Goal: Find specific page/section: Find specific page/section

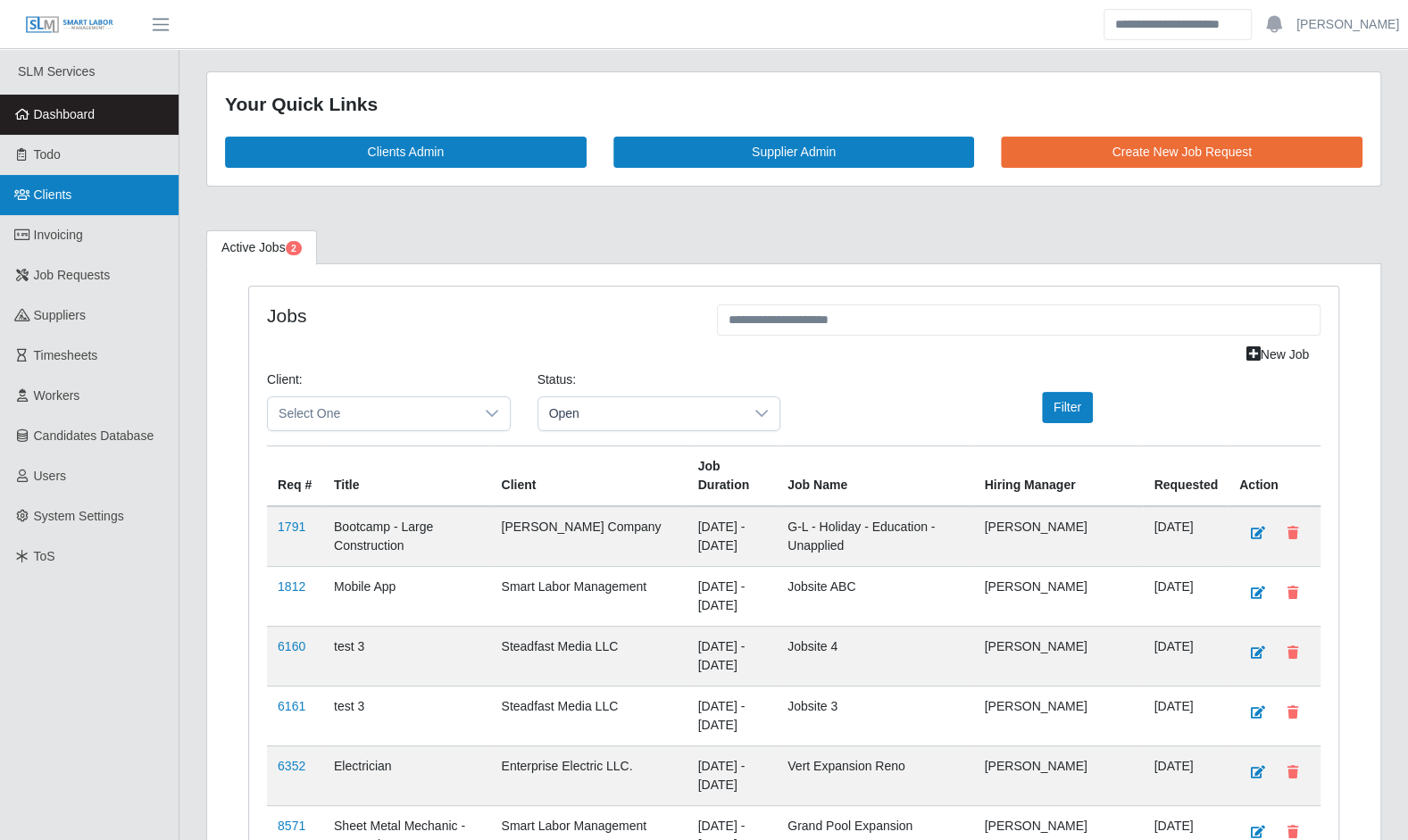
click at [72, 207] on link "Clients" at bounding box center [89, 195] width 178 height 40
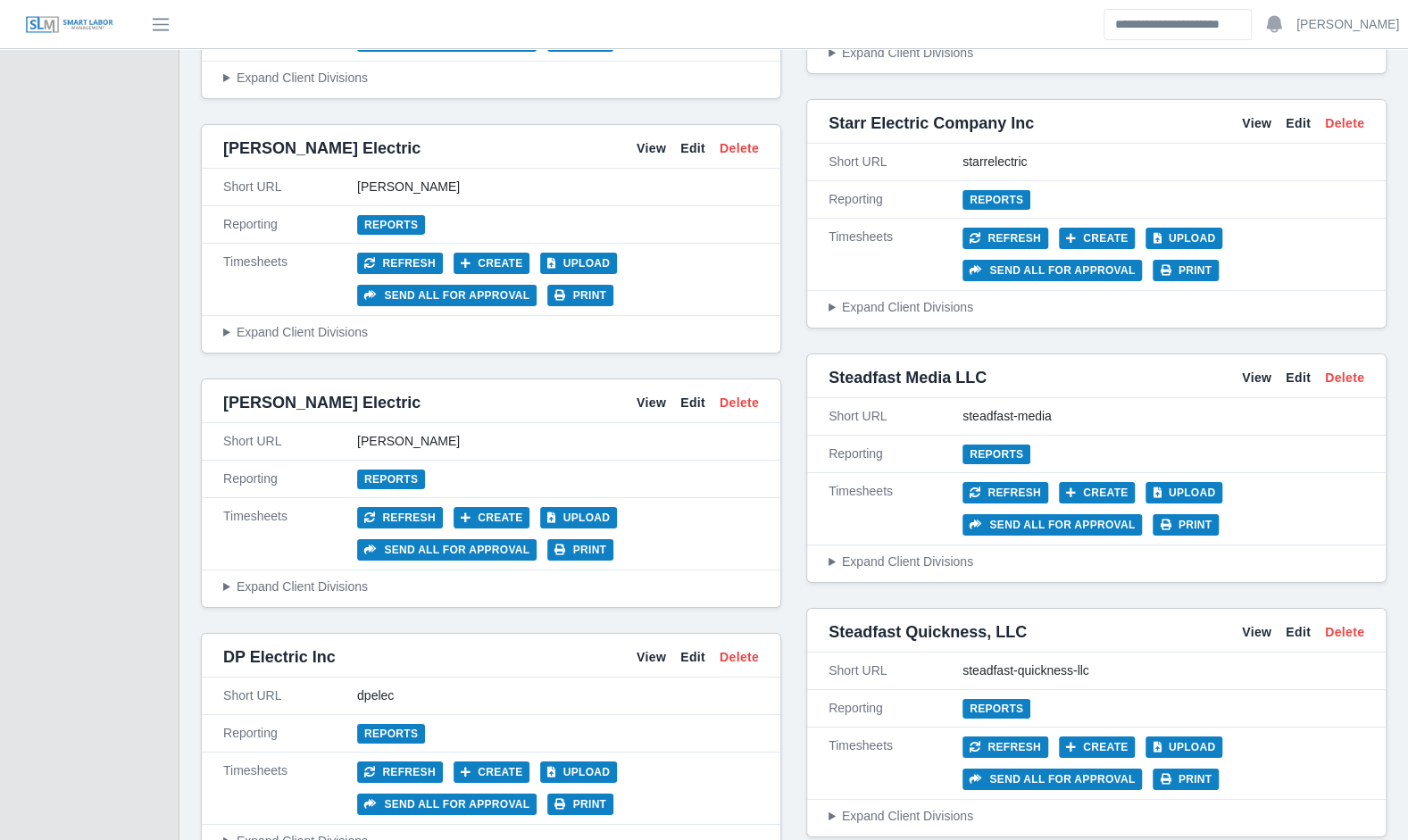
scroll to position [3889, 0]
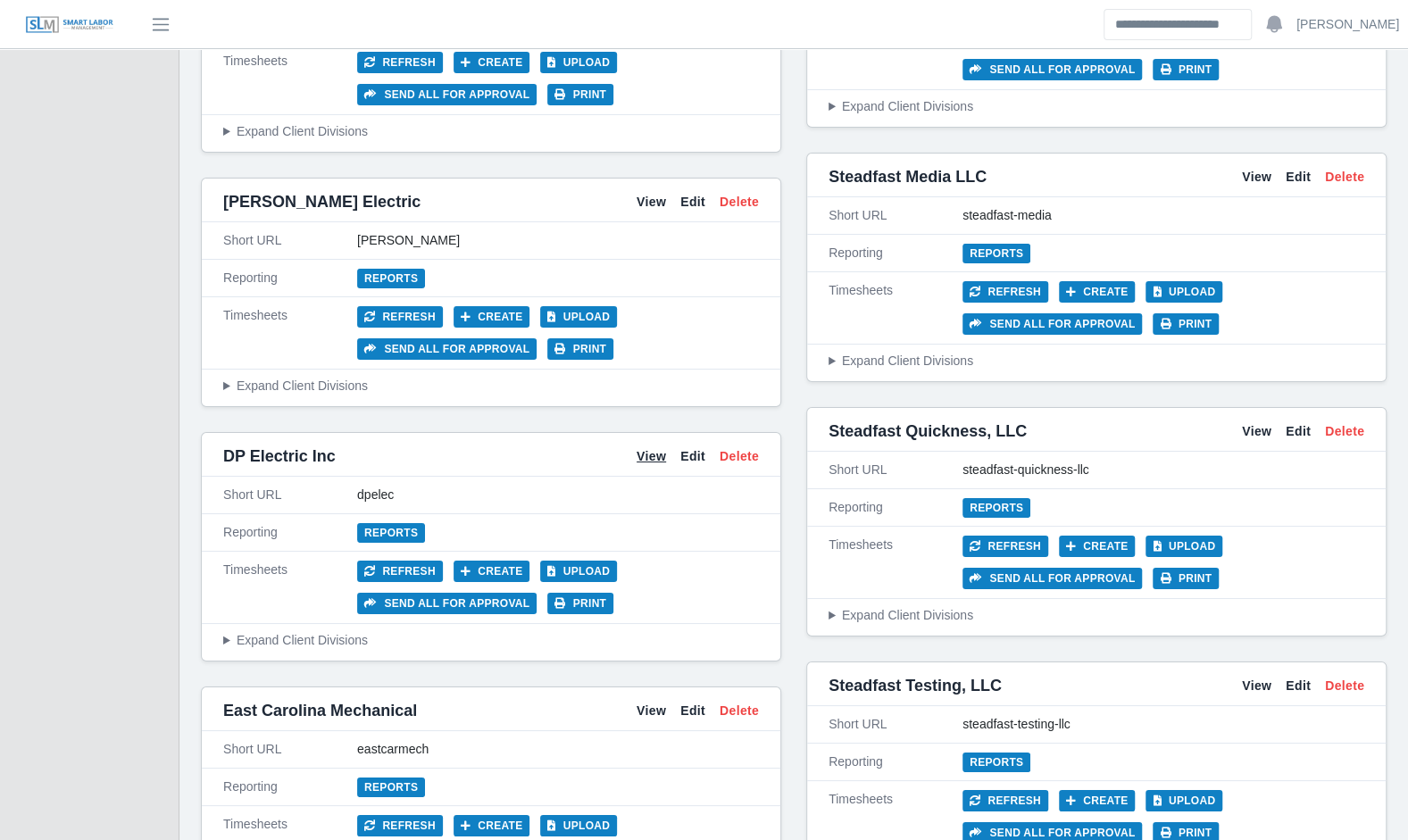
click at [651, 447] on link "View" at bounding box center [652, 457] width 30 height 19
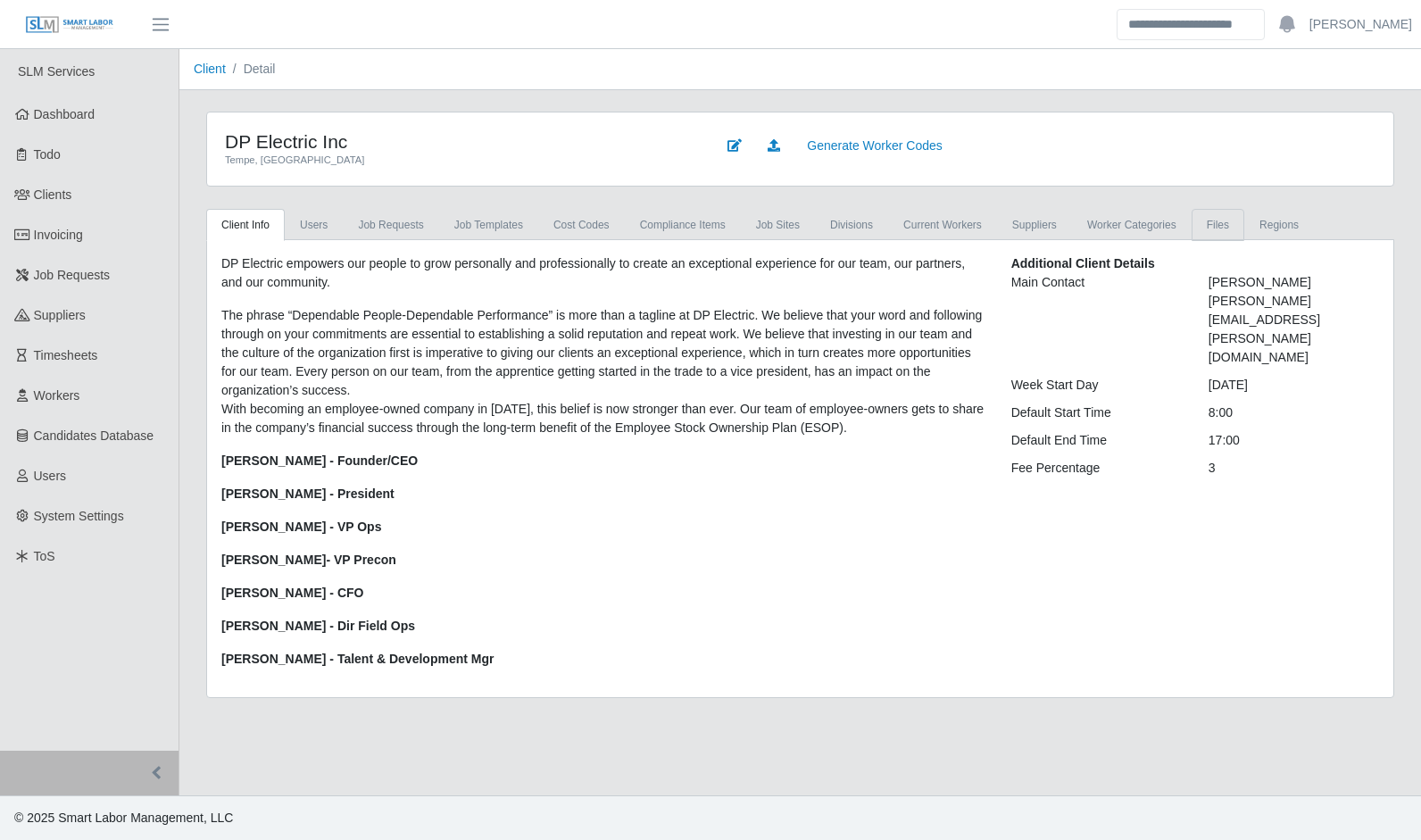
click at [1192, 239] on link "Files" at bounding box center [1218, 225] width 53 height 32
